Goal: Browse casually: Explore the website without a specific task or goal

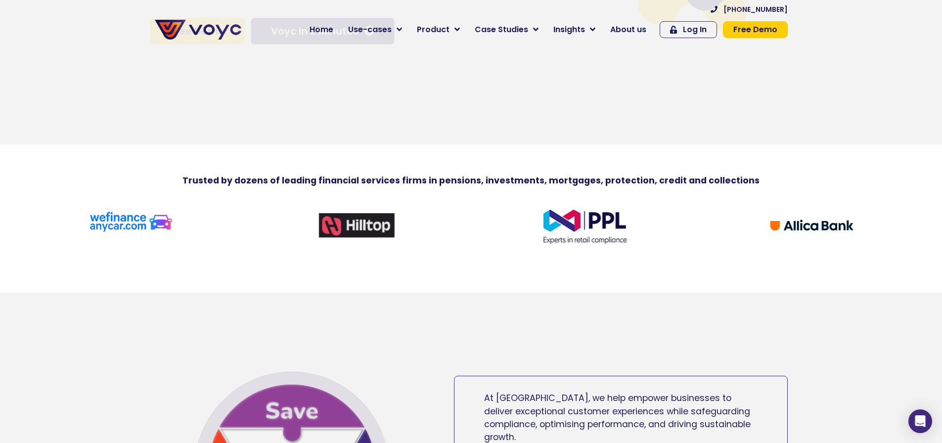
scroll to position [297, 0]
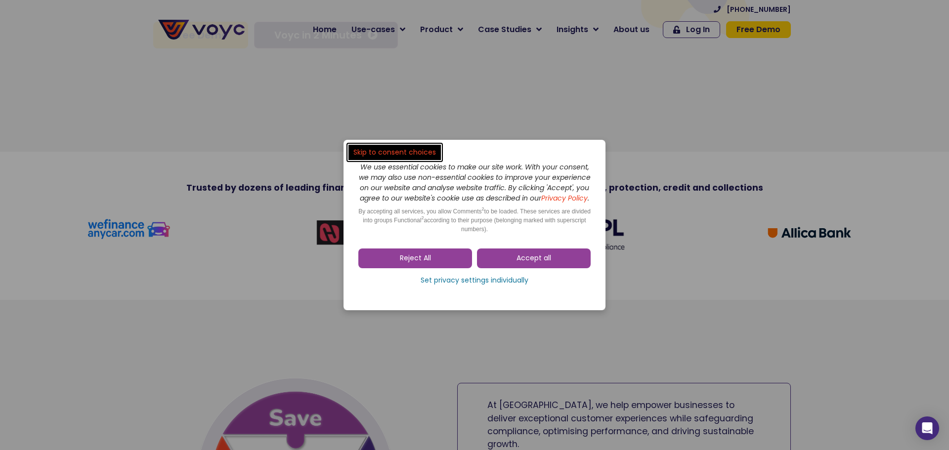
drag, startPoint x: 403, startPoint y: 254, endPoint x: 781, endPoint y: 343, distance: 387.6
click at [540, 268] on link "Accept all" at bounding box center [534, 259] width 114 height 20
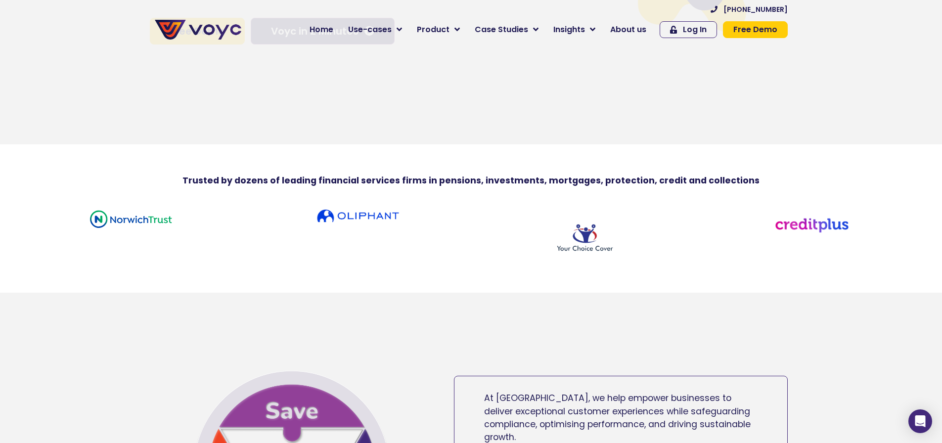
click at [823, 235] on img at bounding box center [812, 223] width 84 height 29
click at [797, 230] on img at bounding box center [812, 223] width 84 height 29
click at [787, 236] on img at bounding box center [812, 223] width 84 height 29
click at [817, 233] on img at bounding box center [812, 223] width 84 height 29
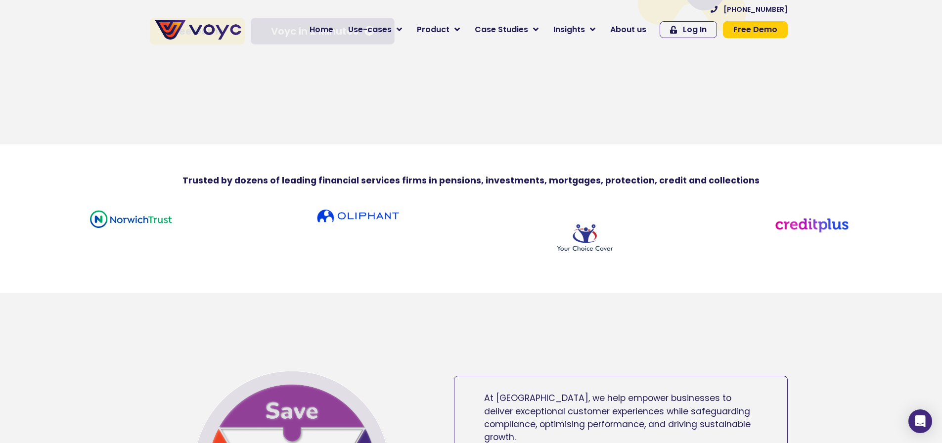
click at [817, 233] on img at bounding box center [812, 223] width 84 height 29
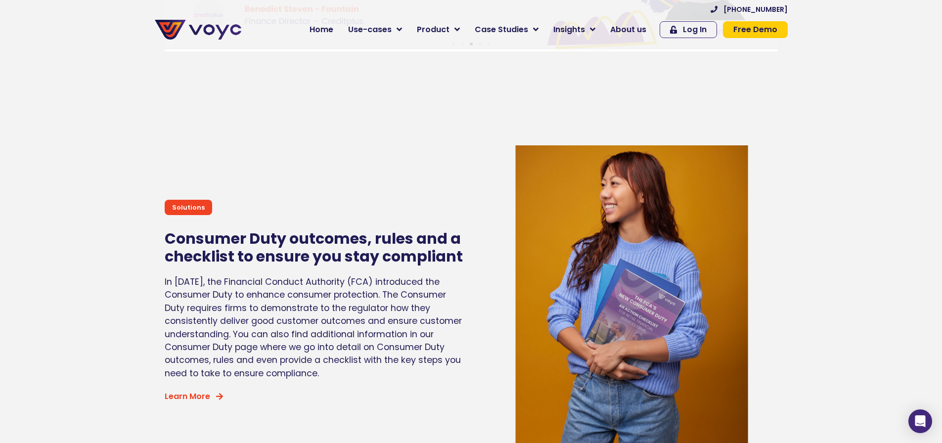
scroll to position [3733, 0]
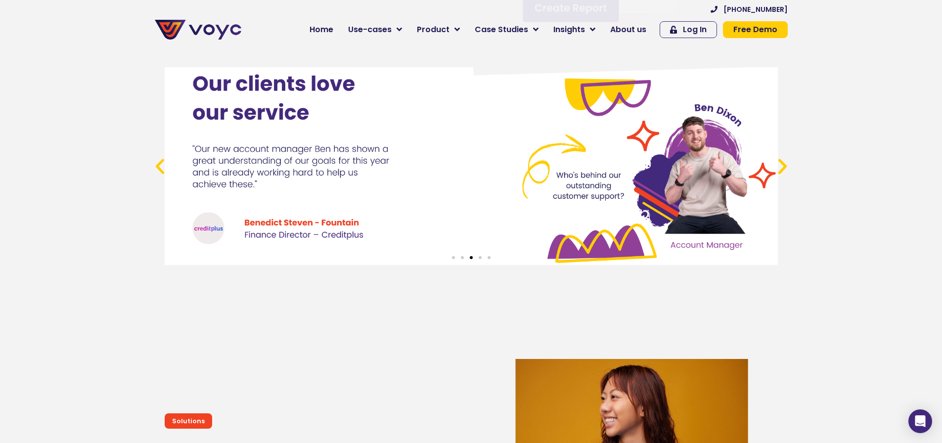
click at [211, 237] on div "3 / 5" at bounding box center [471, 166] width 613 height 198
click at [206, 242] on div "3 / 5" at bounding box center [471, 166] width 613 height 198
click at [210, 237] on div "3 / 5" at bounding box center [471, 166] width 613 height 198
click at [782, 174] on icon "Next slide" at bounding box center [782, 166] width 20 height 20
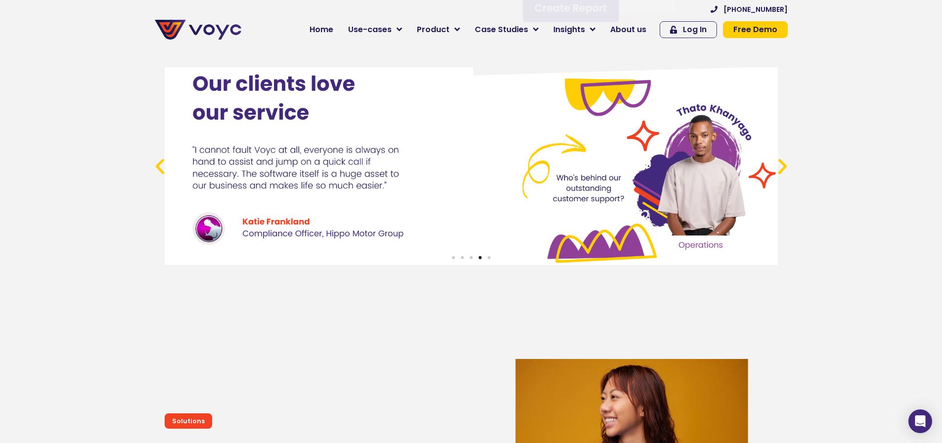
click at [782, 174] on icon "Next slide" at bounding box center [782, 166] width 20 height 20
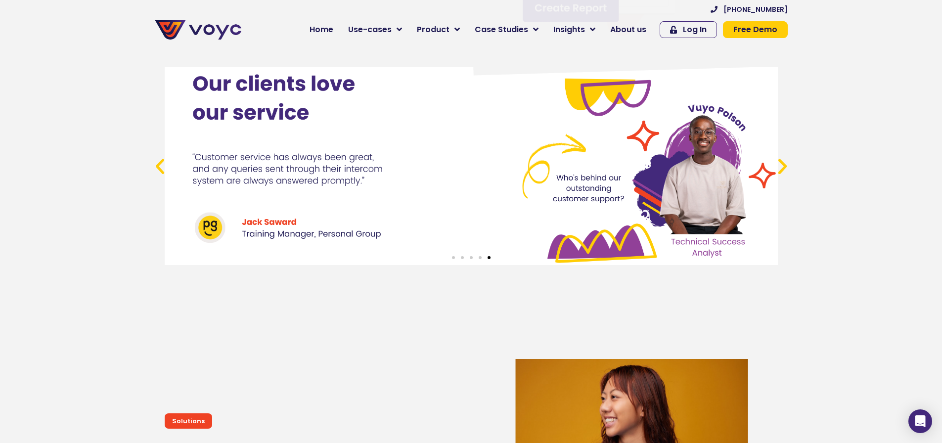
click at [782, 174] on icon "Next slide" at bounding box center [782, 166] width 20 height 20
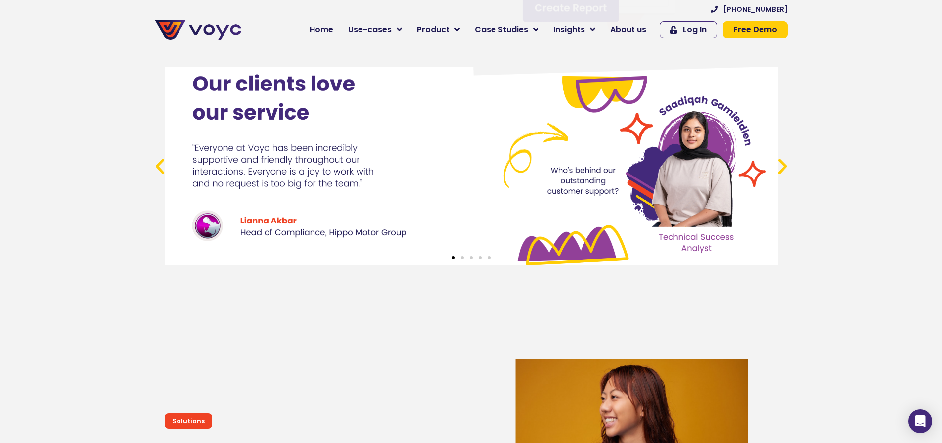
click at [782, 174] on icon "Next slide" at bounding box center [782, 166] width 20 height 20
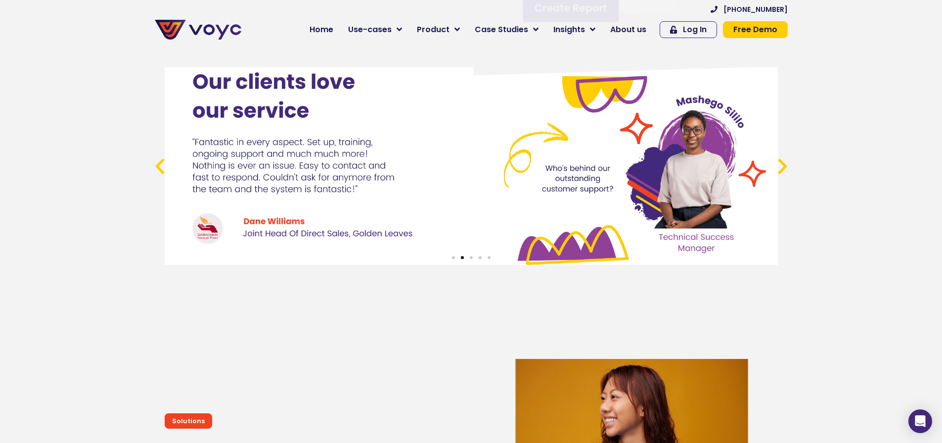
click at [782, 174] on icon "Next slide" at bounding box center [782, 166] width 20 height 20
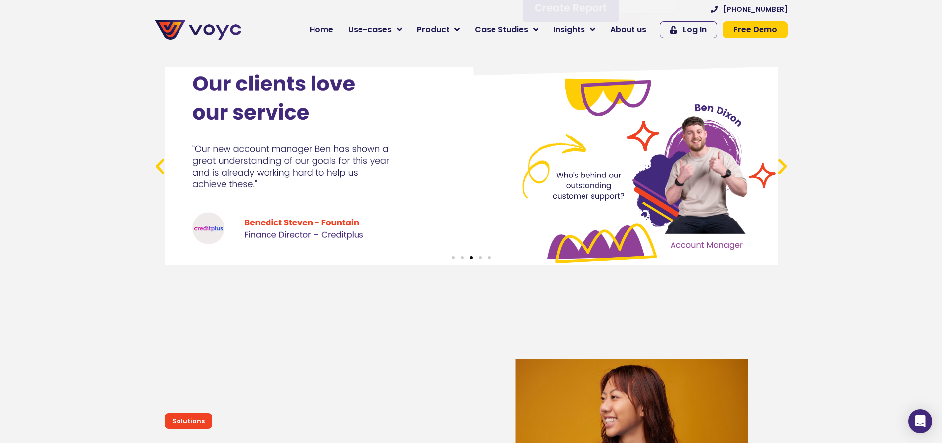
click at [280, 233] on div "3 / 5" at bounding box center [471, 166] width 613 height 198
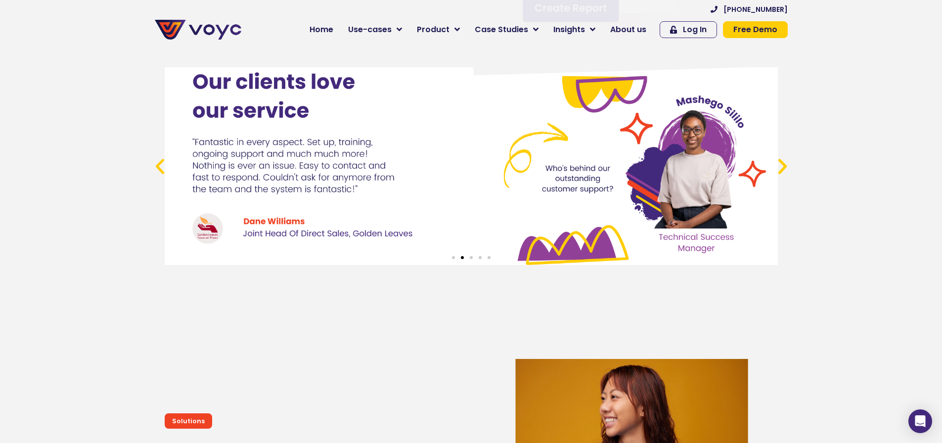
click at [23, 229] on div at bounding box center [471, 166] width 942 height 208
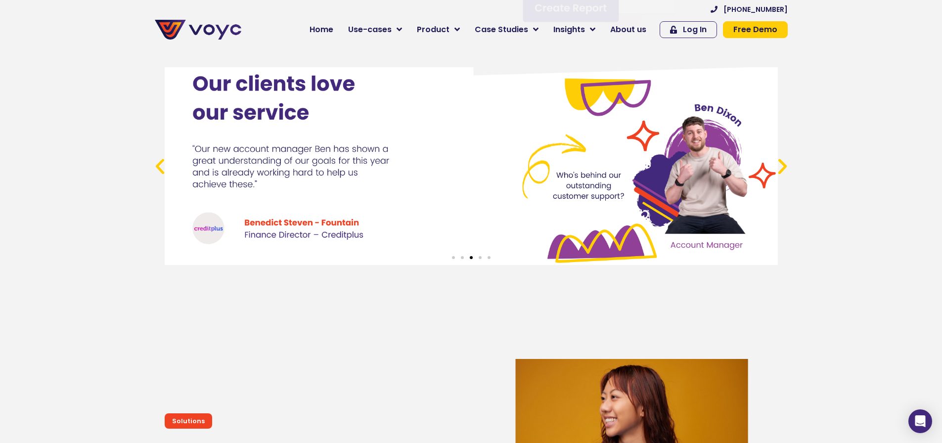
click at [212, 233] on div "3 / 5" at bounding box center [471, 166] width 613 height 198
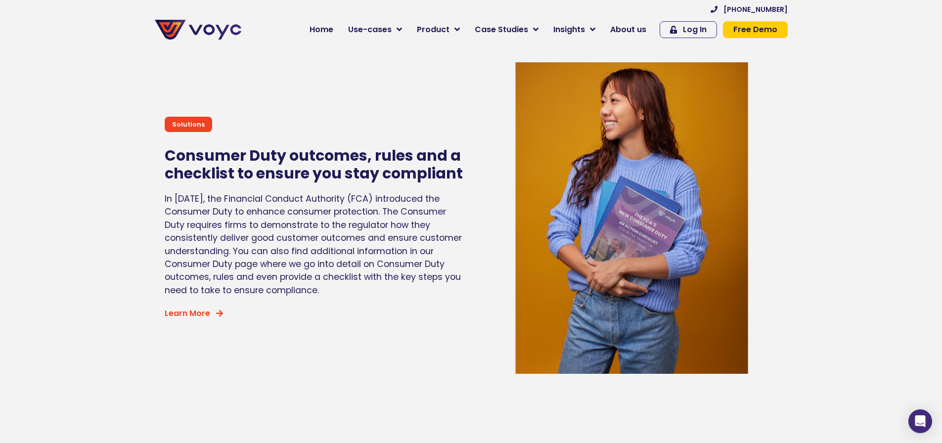
scroll to position [3981, 0]
